Goal: Information Seeking & Learning: Learn about a topic

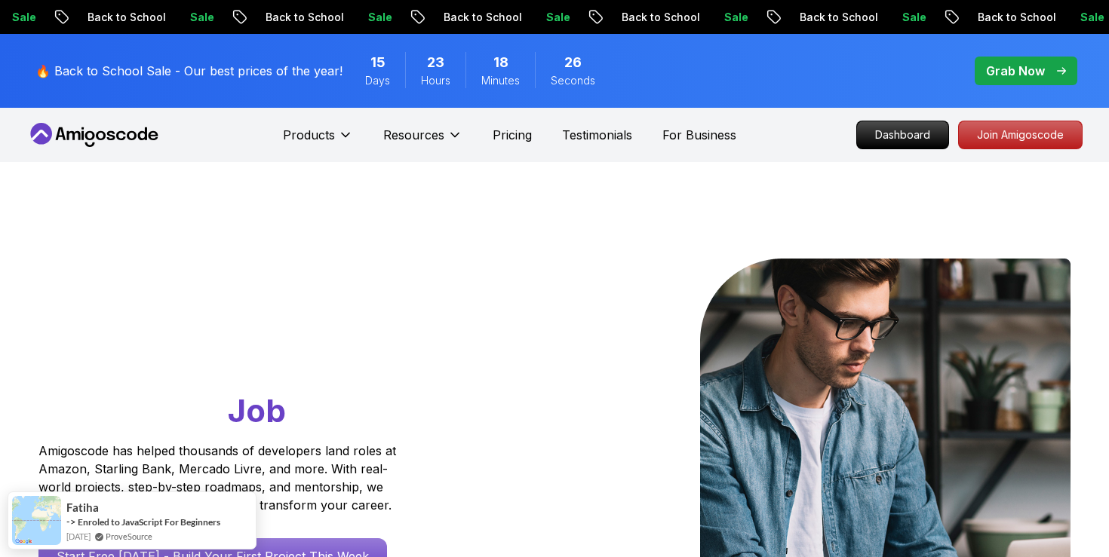
click at [103, 129] on icon at bounding box center [94, 135] width 136 height 24
click at [890, 137] on p "Dashboard" at bounding box center [902, 135] width 87 height 26
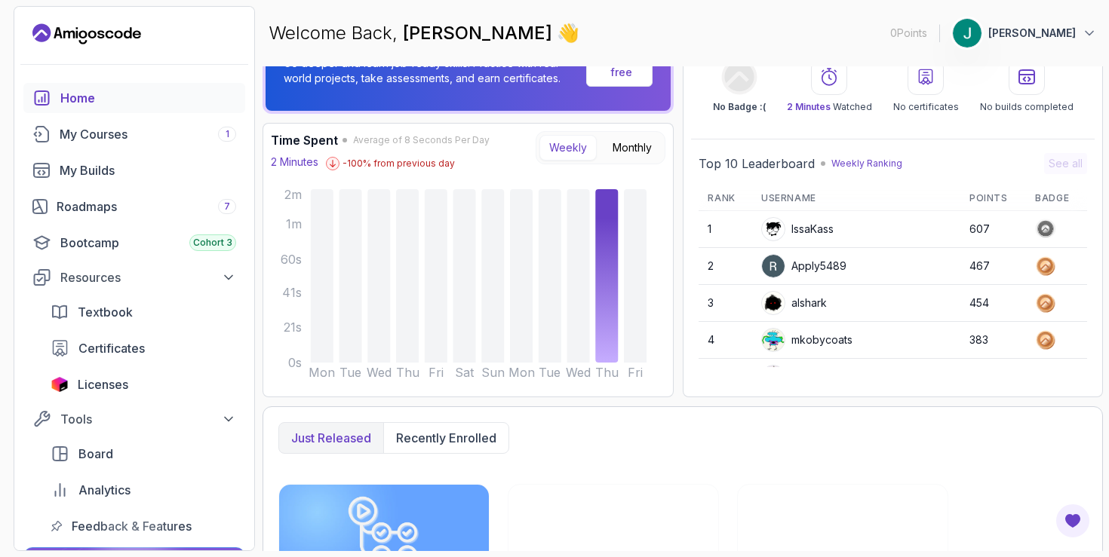
scroll to position [95, 0]
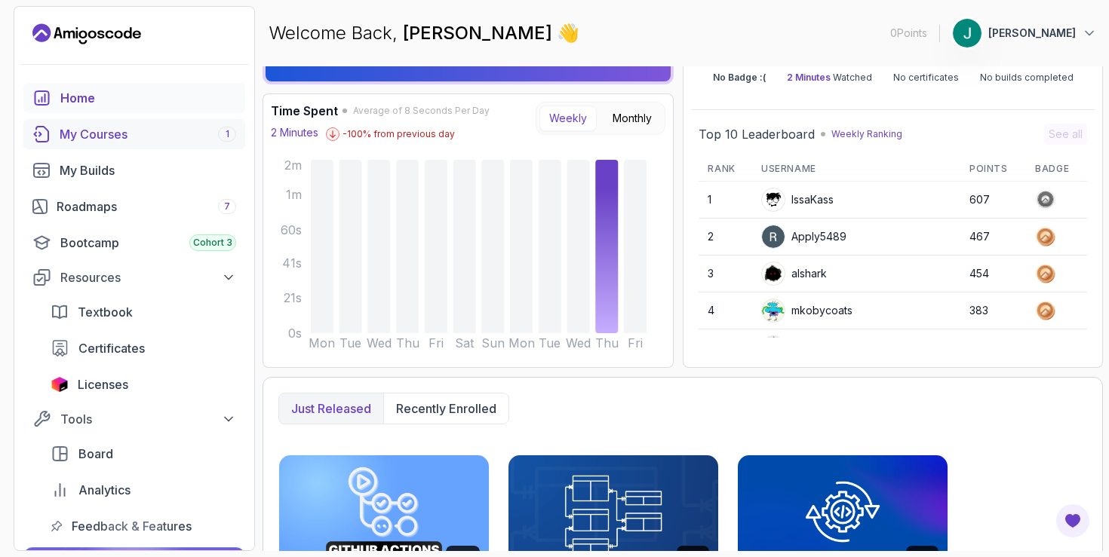
click at [137, 132] on div "My Courses 1" at bounding box center [148, 134] width 177 height 18
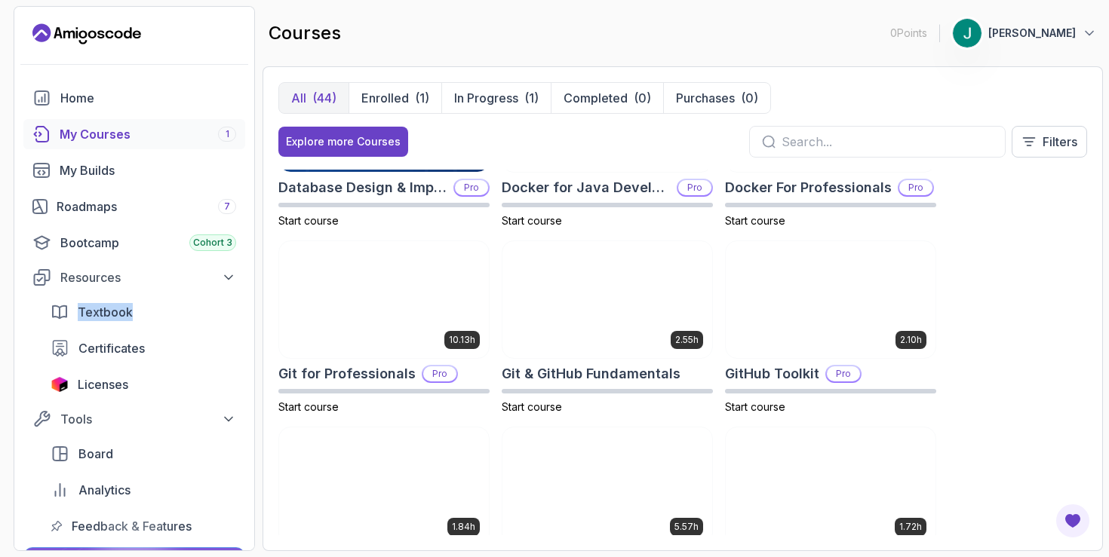
scroll to position [489, 0]
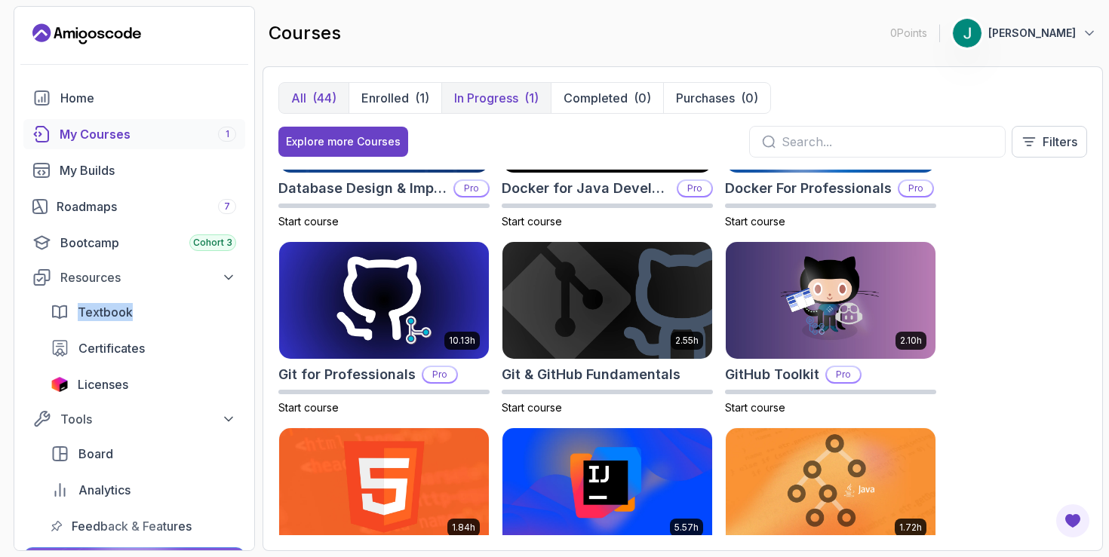
click at [493, 102] on p "In Progress" at bounding box center [486, 98] width 64 height 18
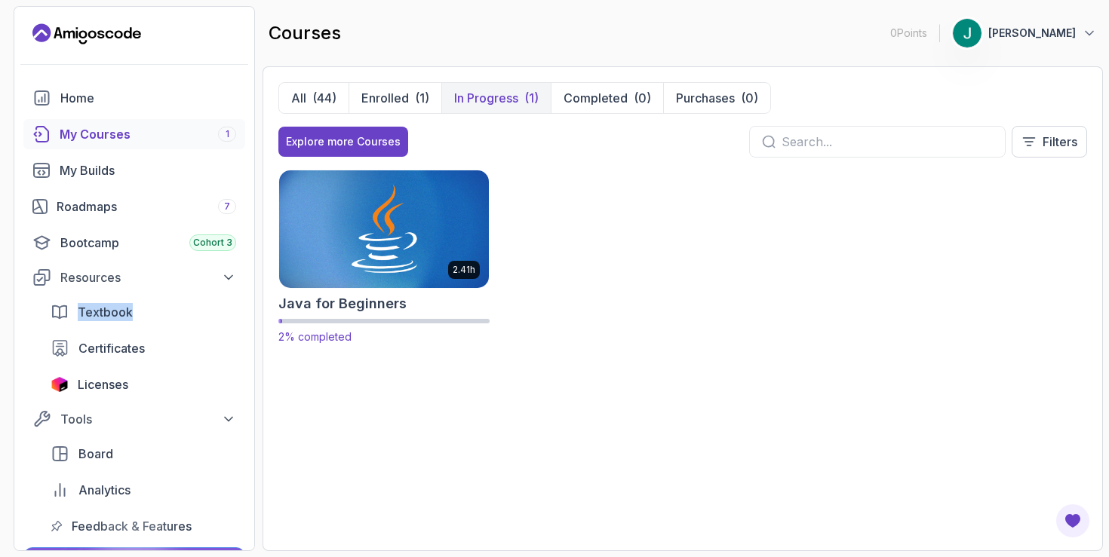
click at [424, 247] on img at bounding box center [384, 228] width 220 height 123
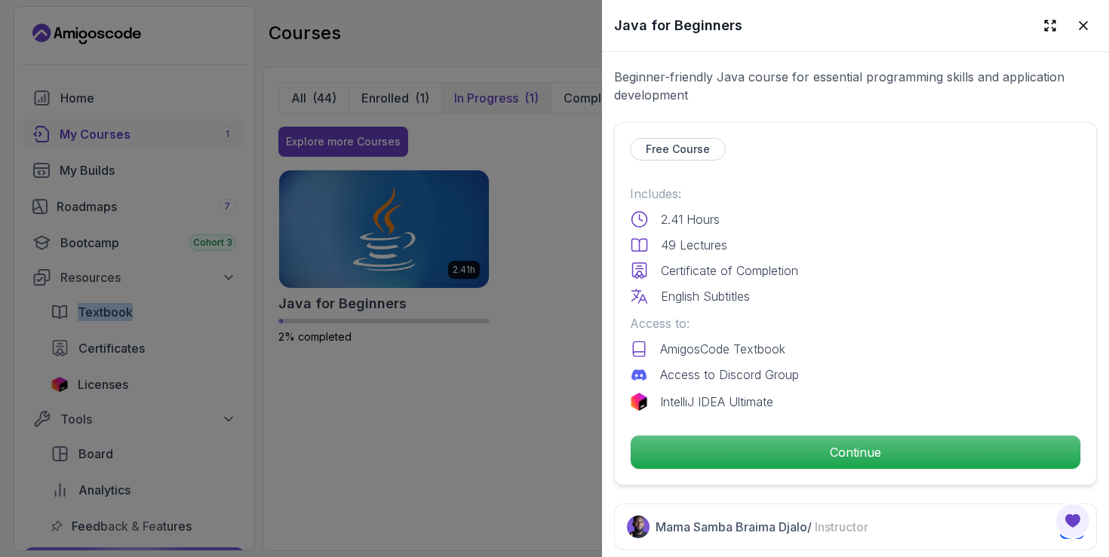
scroll to position [422, 0]
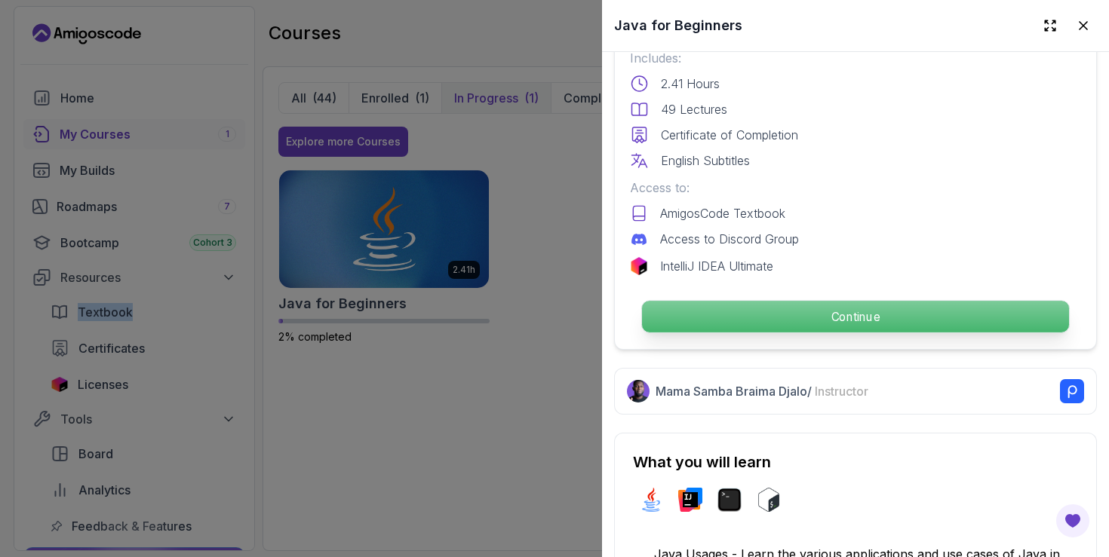
click at [812, 304] on p "Continue" at bounding box center [855, 317] width 427 height 32
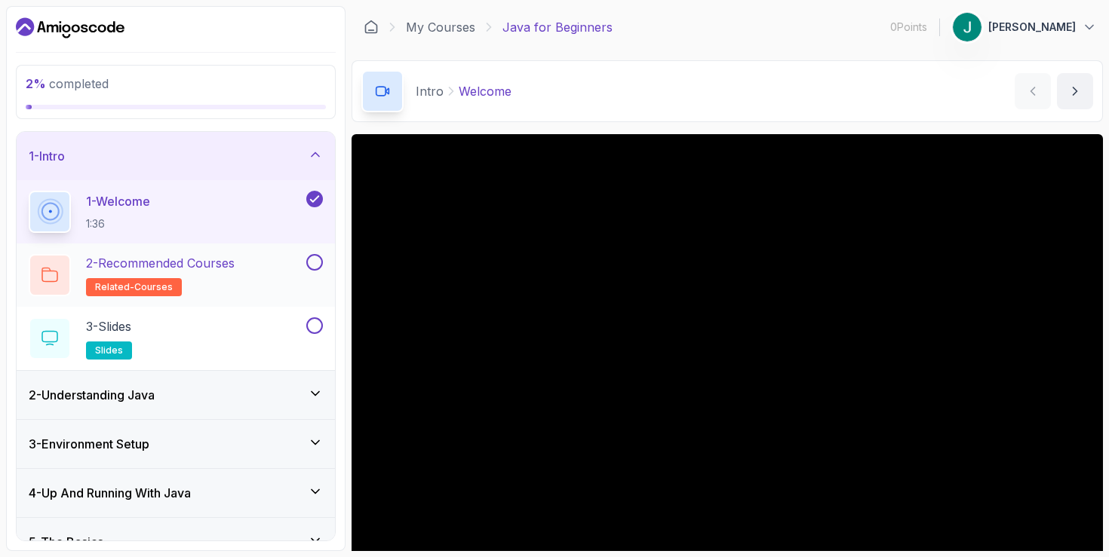
click at [279, 248] on div "2 - Recommended Courses related-courses" at bounding box center [176, 275] width 318 height 63
click at [242, 272] on div "2 - Recommended Courses related-courses" at bounding box center [166, 275] width 275 height 42
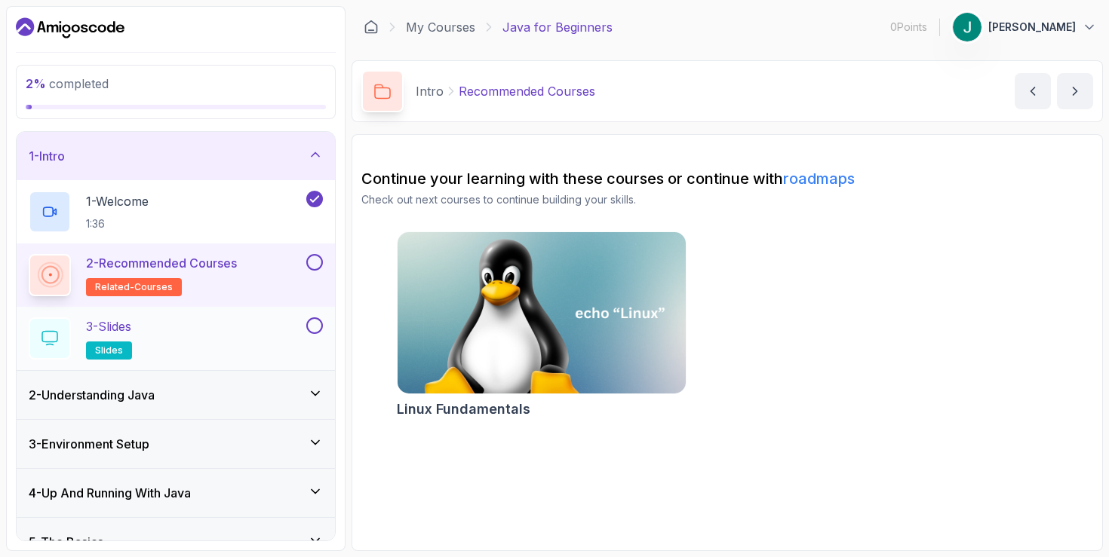
click at [297, 322] on div "3 - Slides slides" at bounding box center [166, 339] width 275 height 42
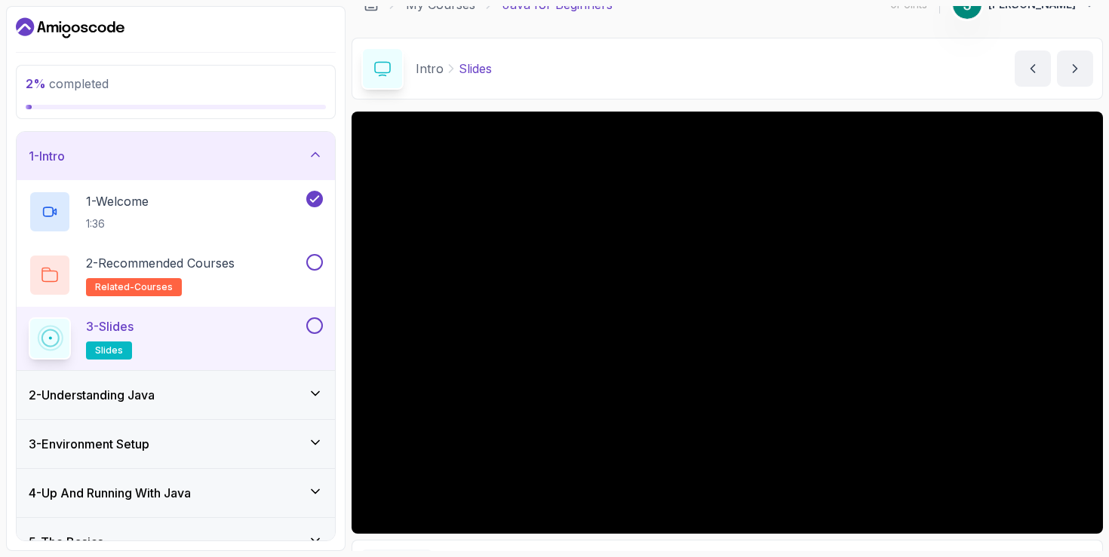
scroll to position [23, 0]
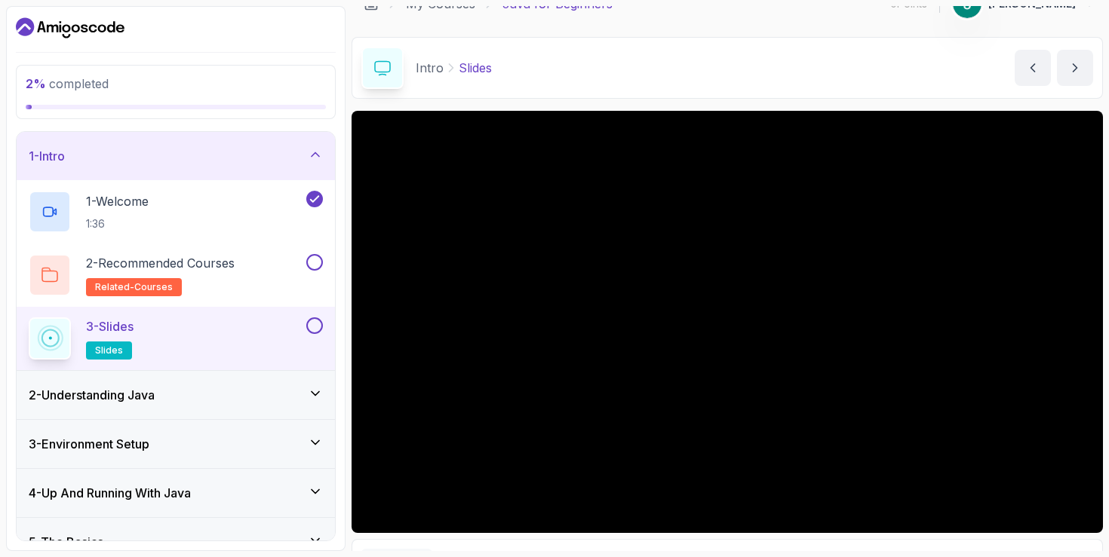
click at [155, 402] on h3 "2 - Understanding Java" at bounding box center [92, 395] width 126 height 18
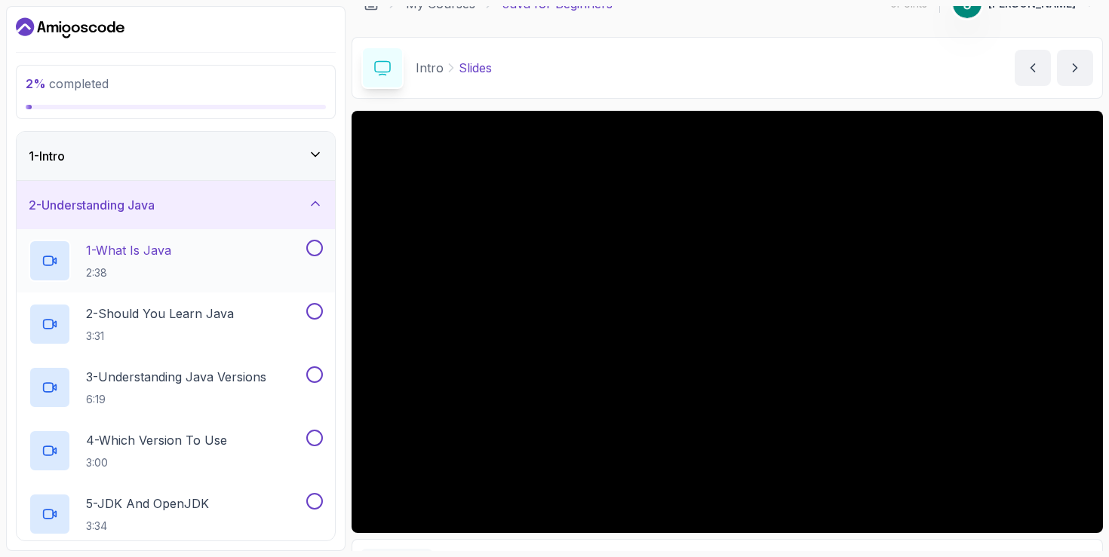
click at [194, 264] on div "1 - What Is Java 2:38" at bounding box center [166, 261] width 275 height 42
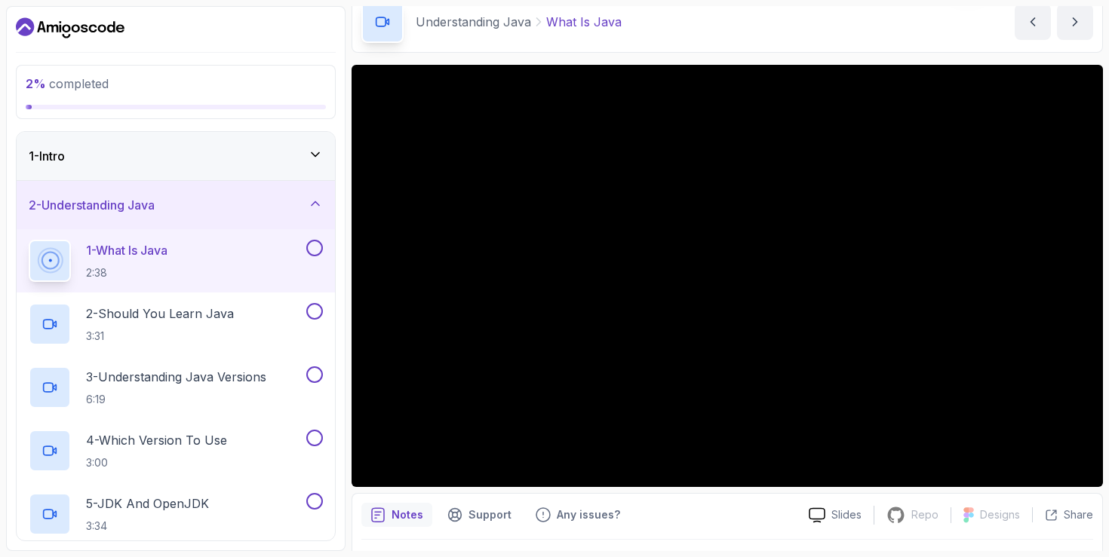
scroll to position [72, 0]
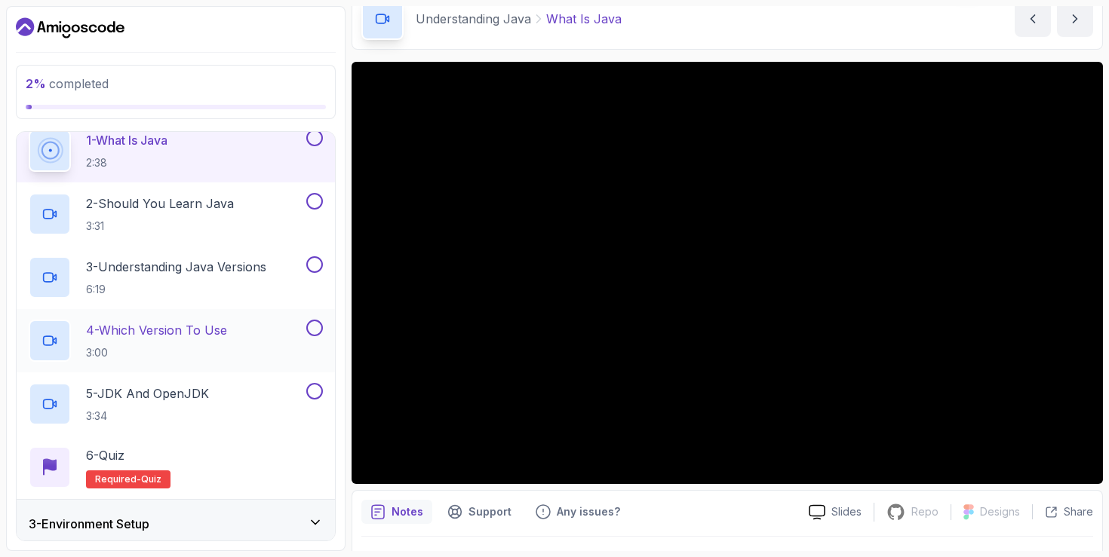
click at [227, 346] on p "3:00" at bounding box center [156, 353] width 141 height 15
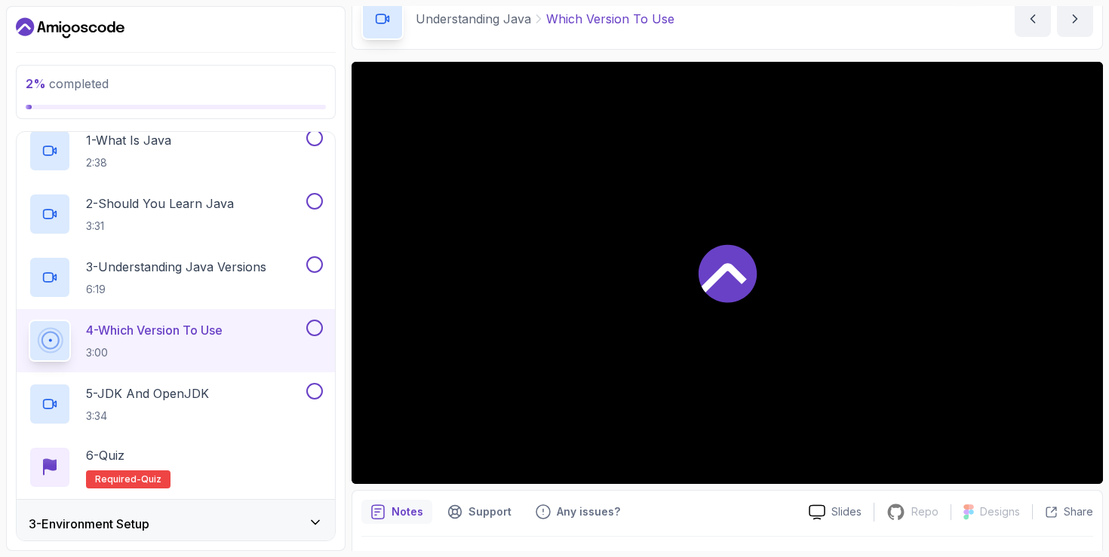
scroll to position [120, 0]
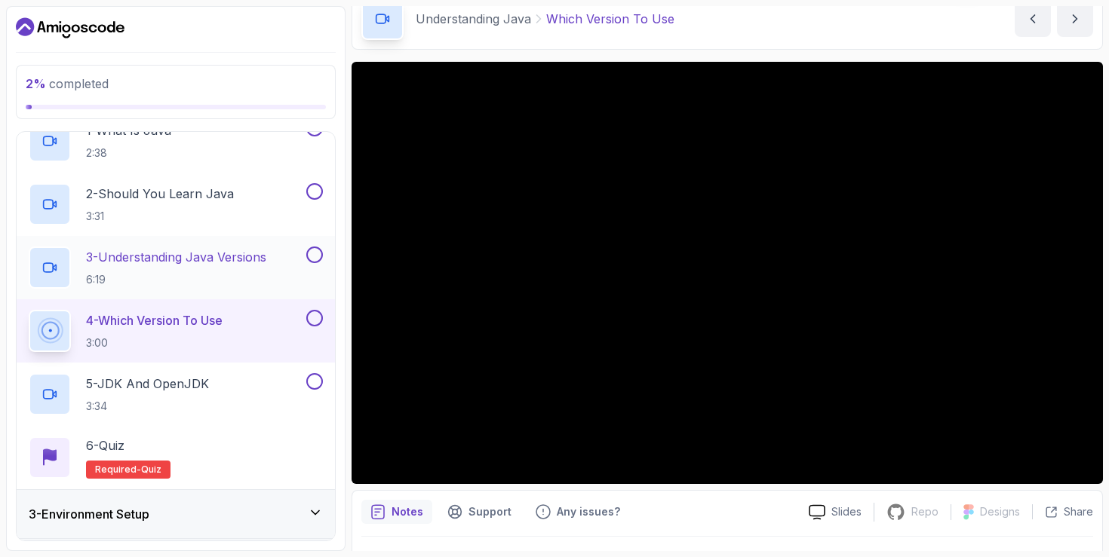
click at [259, 259] on p "3 - Understanding Java Versions" at bounding box center [176, 257] width 180 height 18
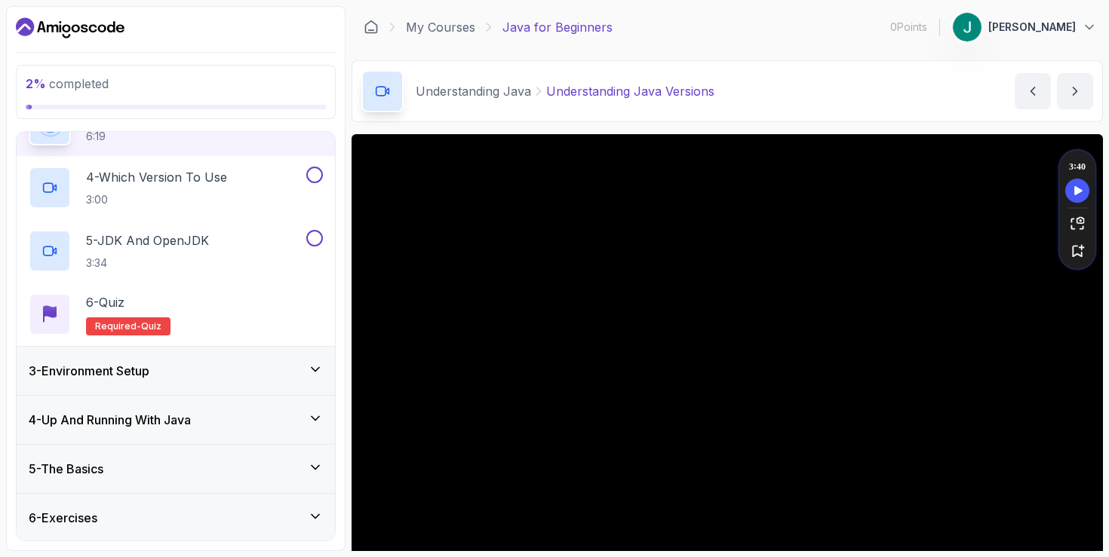
scroll to position [313, 0]
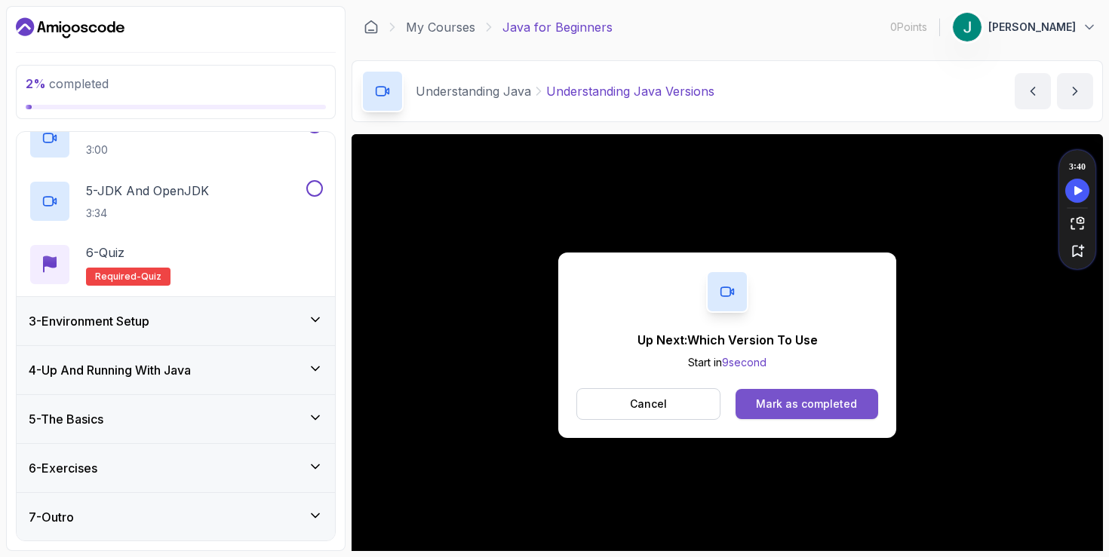
click at [808, 391] on button "Mark as completed" at bounding box center [807, 404] width 143 height 30
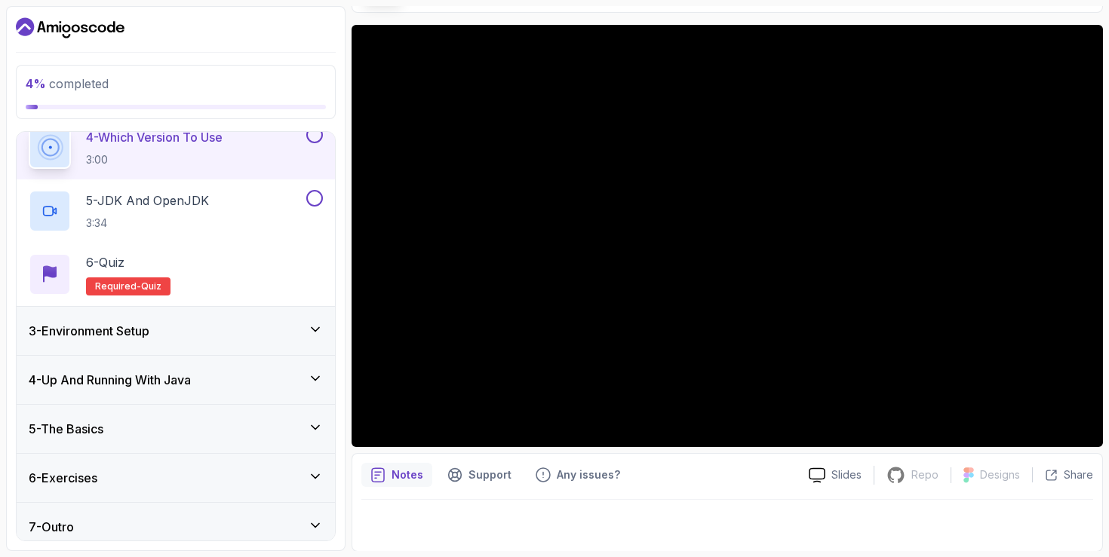
scroll to position [110, 0]
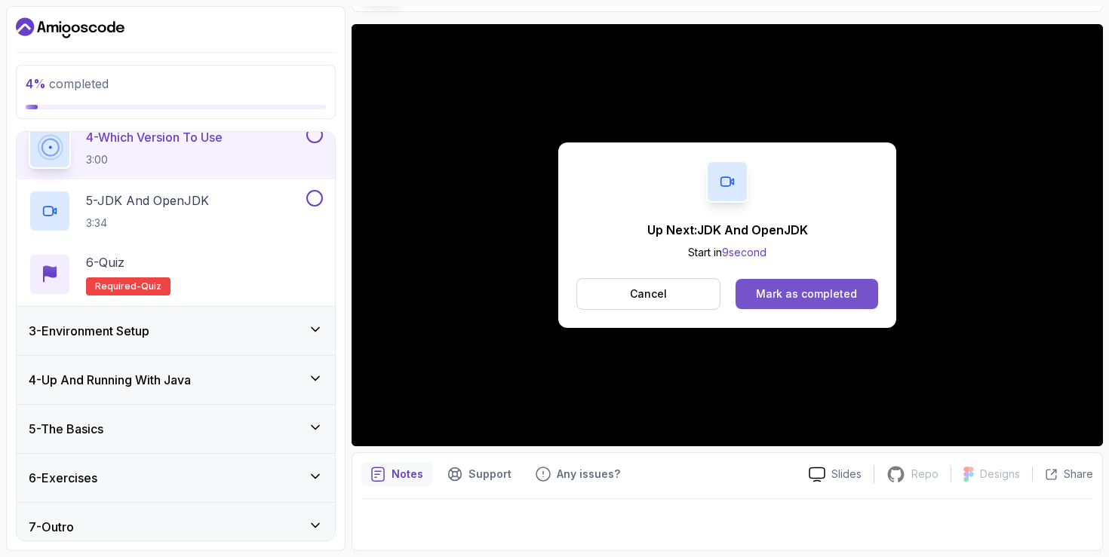
click at [812, 292] on div "Mark as completed" at bounding box center [806, 294] width 101 height 15
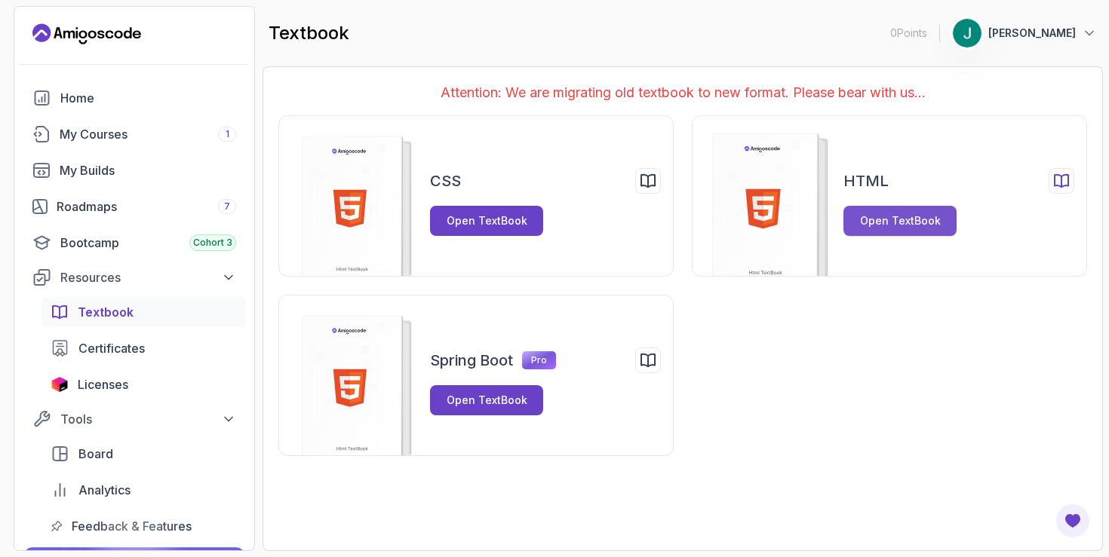
click at [930, 227] on div "Open TextBook" at bounding box center [900, 220] width 81 height 15
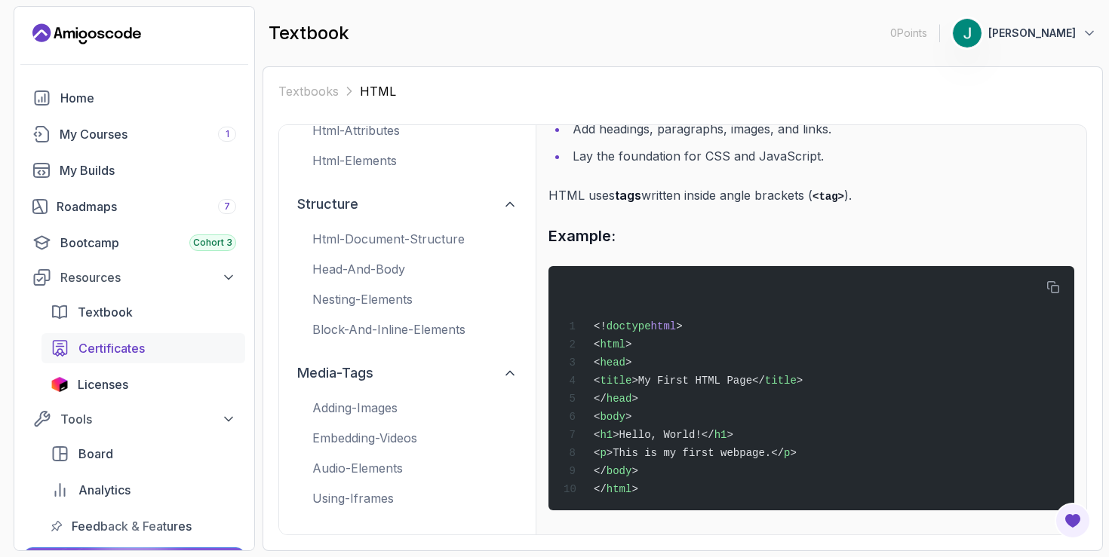
click at [135, 345] on span "Certificates" at bounding box center [111, 348] width 66 height 18
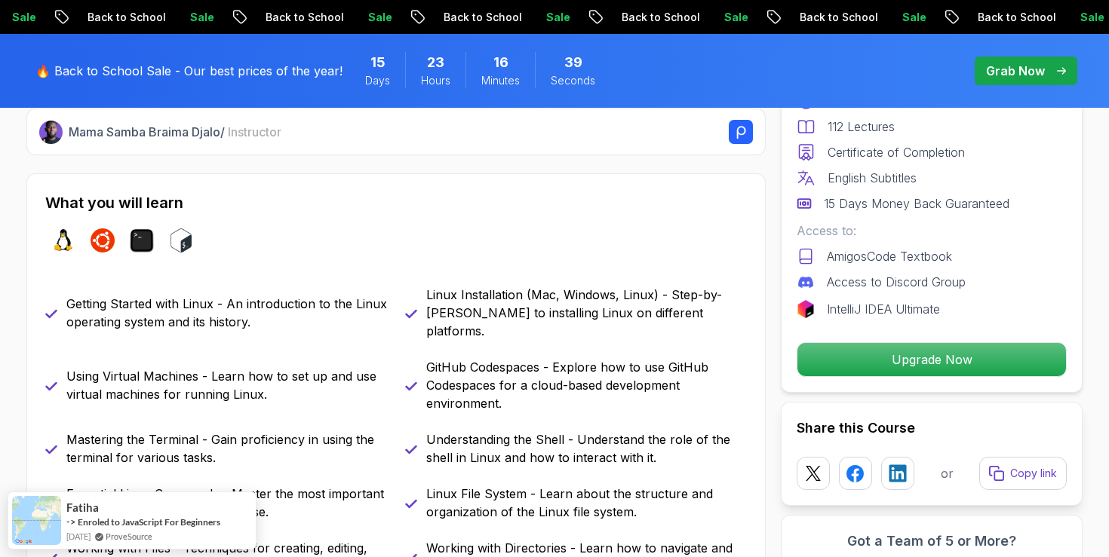
scroll to position [603, 0]
